Goal: Find specific page/section: Find specific page/section

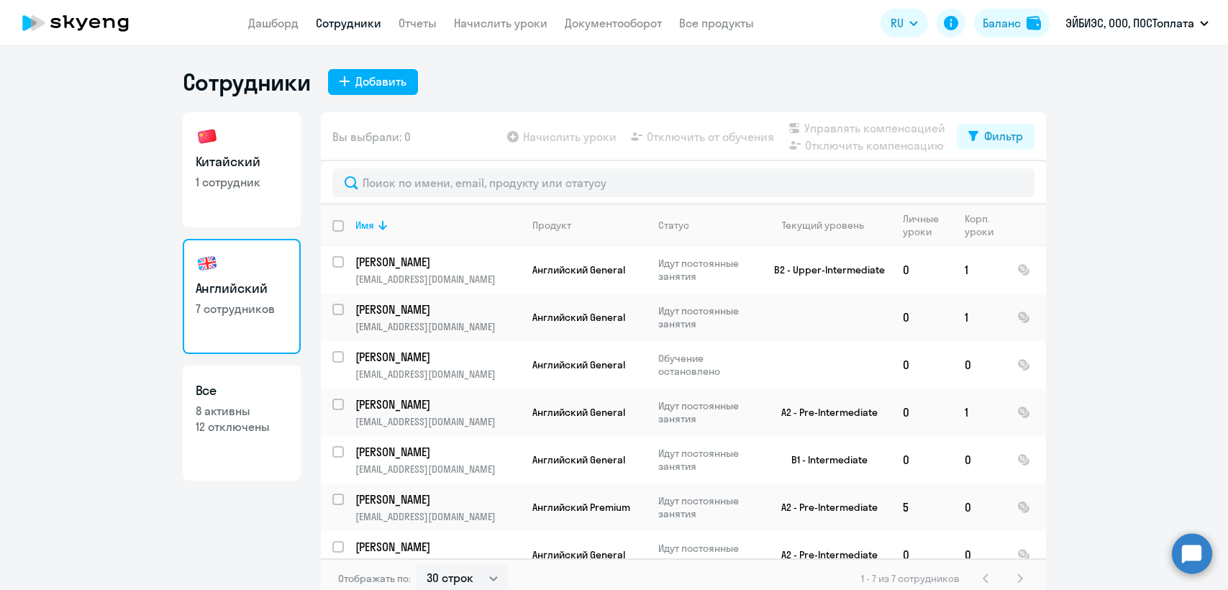
select select "30"
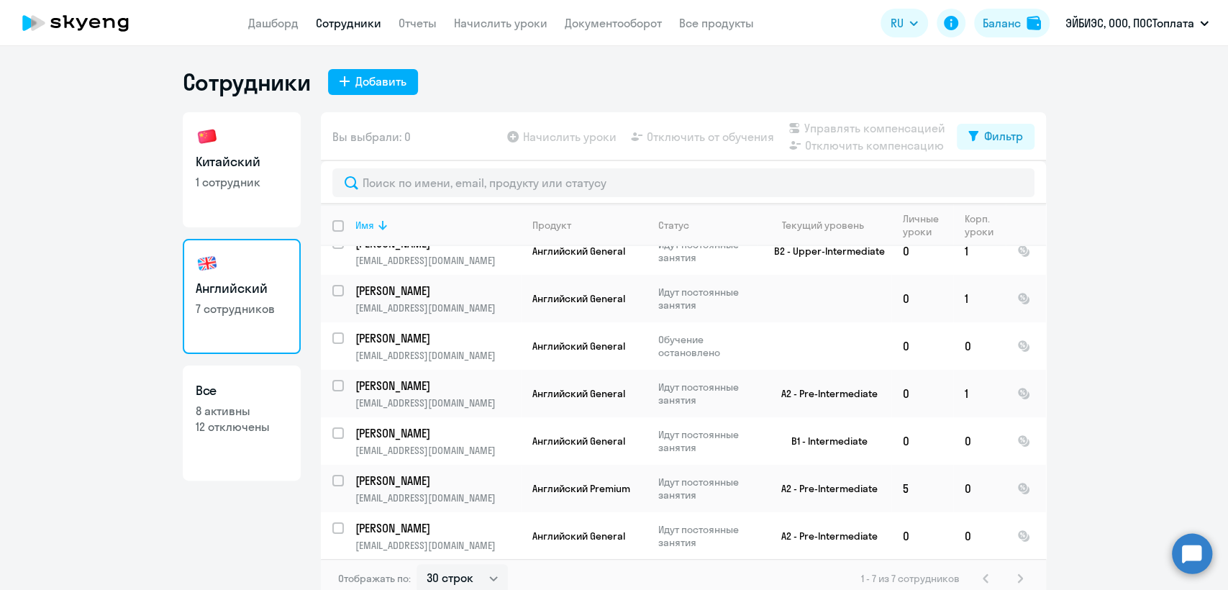
scroll to position [19, 0]
click at [242, 212] on link "Китайский 1 сотрудник" at bounding box center [242, 169] width 118 height 115
select select "30"
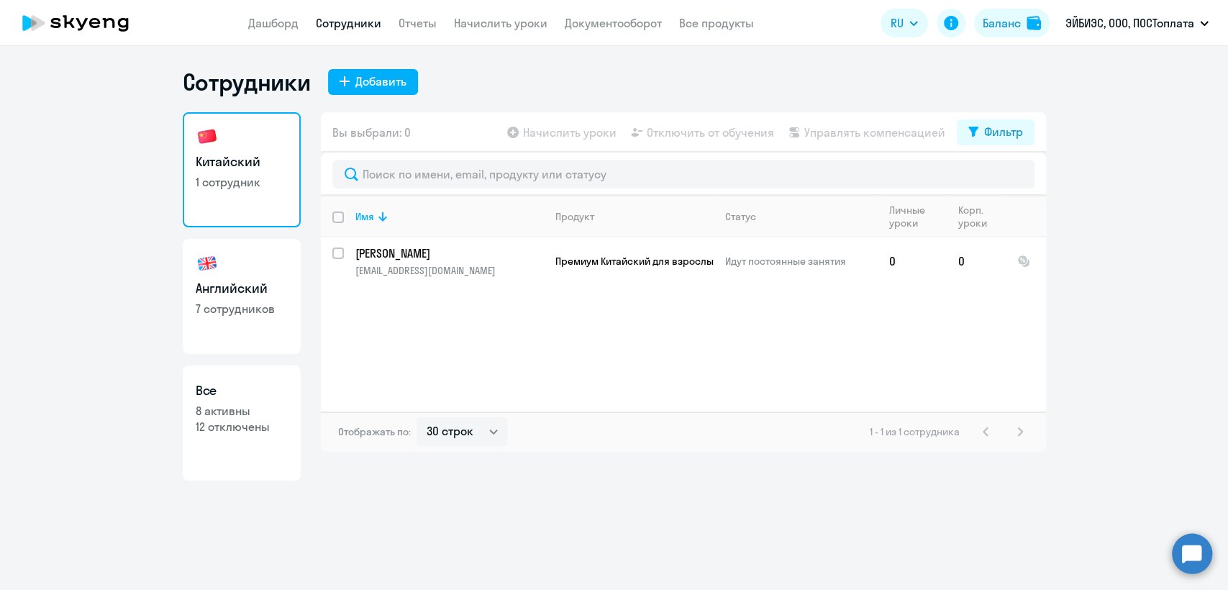
click at [242, 251] on link "Английский 7 сотрудников" at bounding box center [242, 296] width 118 height 115
select select "30"
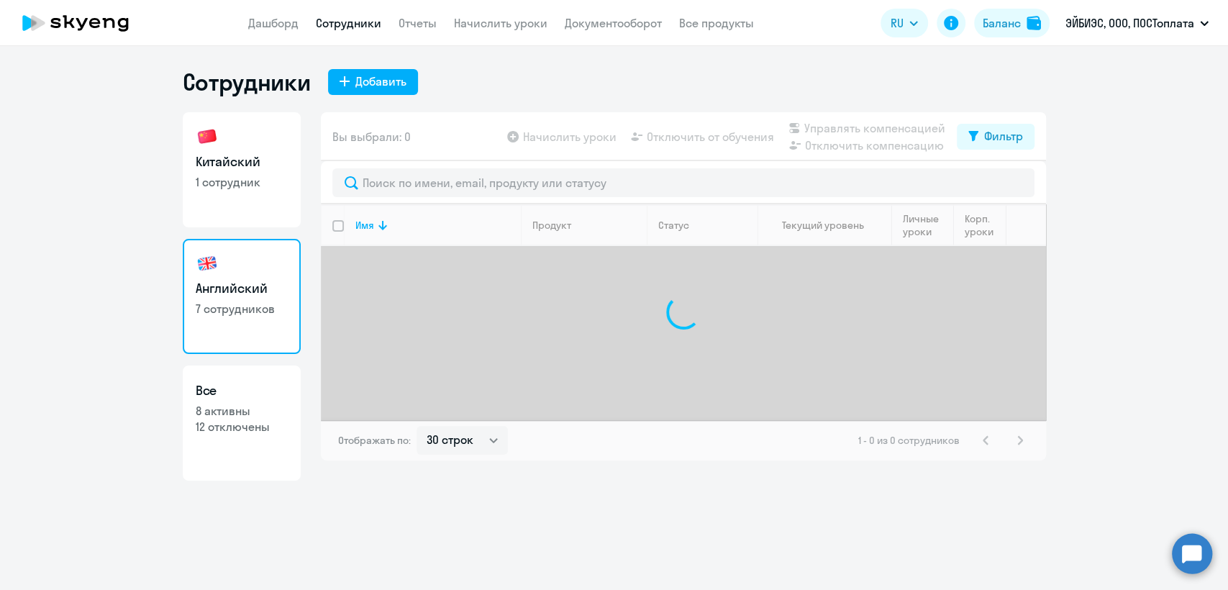
click at [239, 163] on h3 "Китайский" at bounding box center [242, 162] width 92 height 19
select select "30"
